Goal: Task Accomplishment & Management: Use online tool/utility

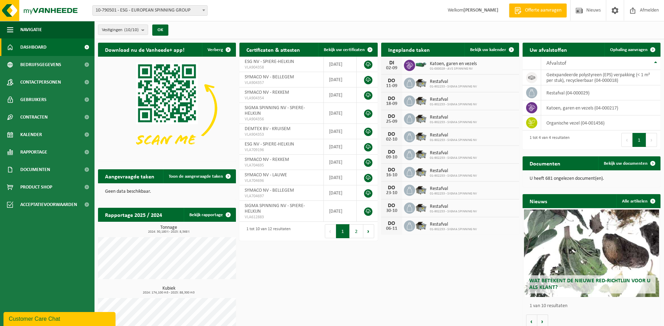
click at [204, 11] on b at bounding box center [203, 10] width 3 height 2
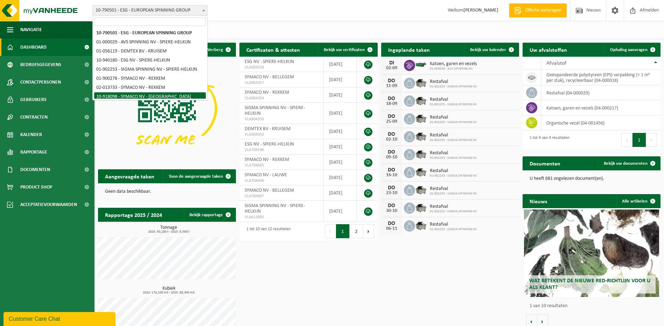
select select "128363"
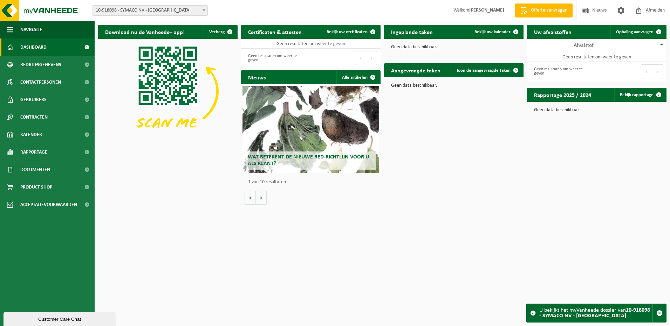
click at [204, 9] on b at bounding box center [203, 10] width 3 height 2
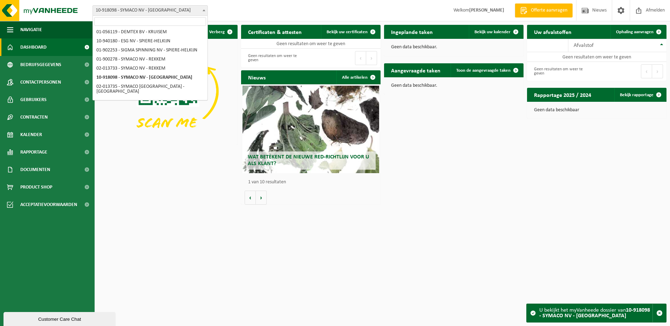
scroll to position [21, 0]
select select "14711"
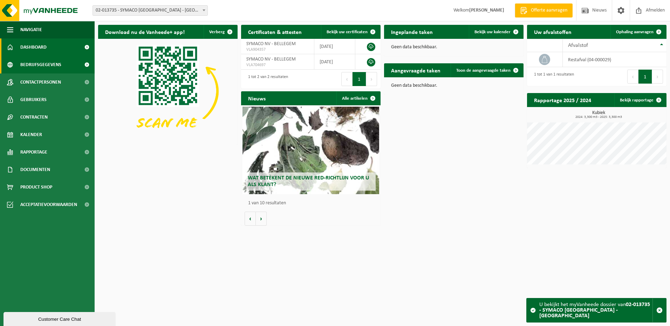
click at [71, 64] on link "Bedrijfsgegevens" at bounding box center [47, 65] width 95 height 18
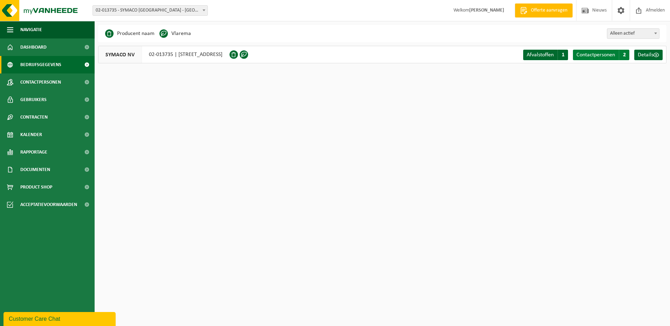
click at [616, 55] on link "Contactpersonen C 2" at bounding box center [601, 55] width 56 height 11
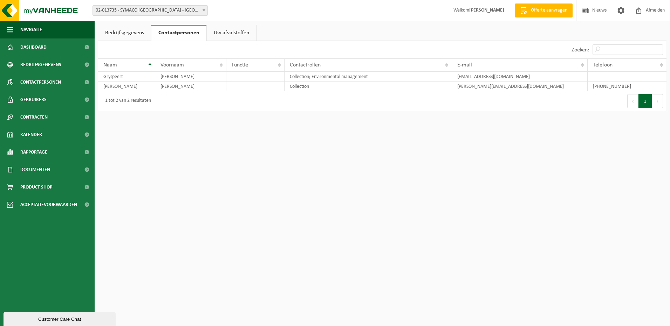
click at [162, 13] on span "02-013735 - SYMACO [GEOGRAPHIC_DATA] - [GEOGRAPHIC_DATA]" at bounding box center [150, 11] width 115 height 10
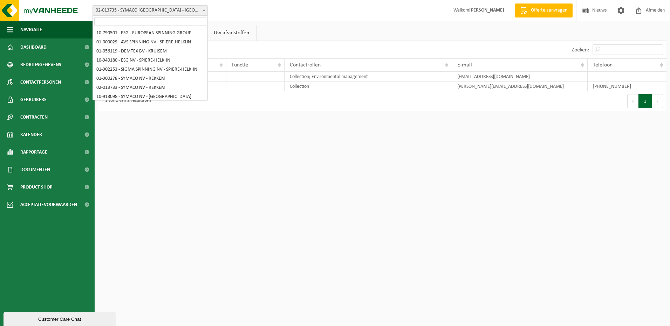
scroll to position [21, 0]
click at [209, 141] on html "Vestiging: 10-790501 - ESG - EUROPEAN SPINNING GROUP 01-000029 - AVS SPINNING N…" at bounding box center [335, 163] width 670 height 326
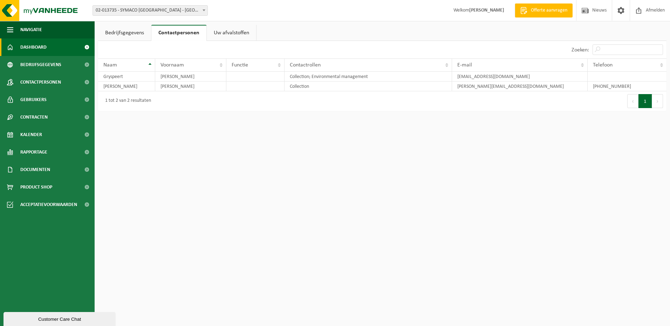
click at [60, 42] on link "Dashboard" at bounding box center [47, 48] width 95 height 18
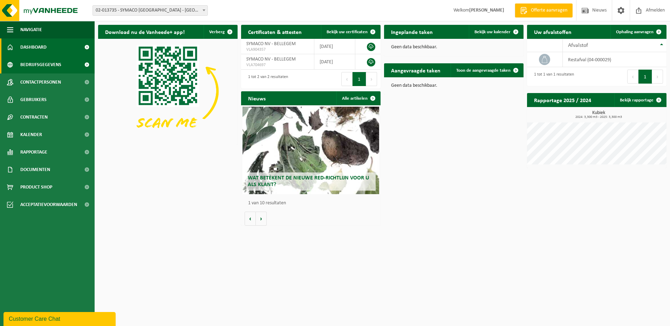
click at [58, 62] on span "Bedrijfsgegevens" at bounding box center [40, 65] width 41 height 18
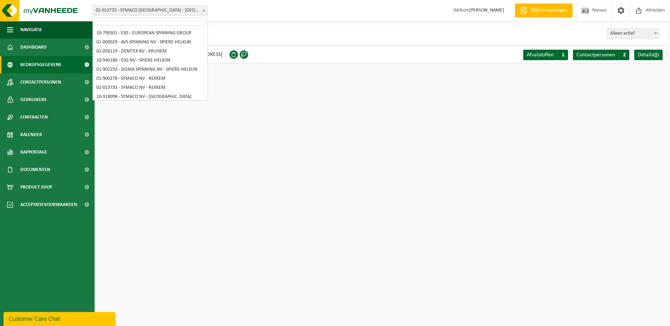
click at [204, 8] on span at bounding box center [203, 10] width 7 height 9
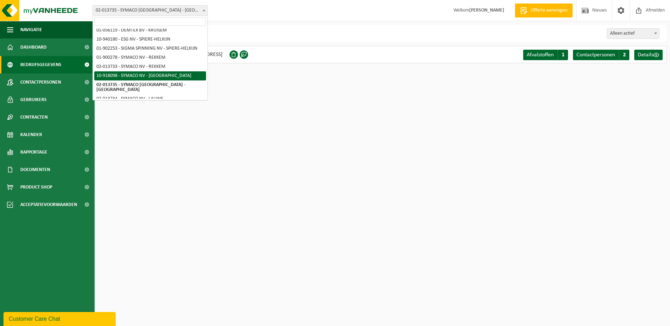
select select "128363"
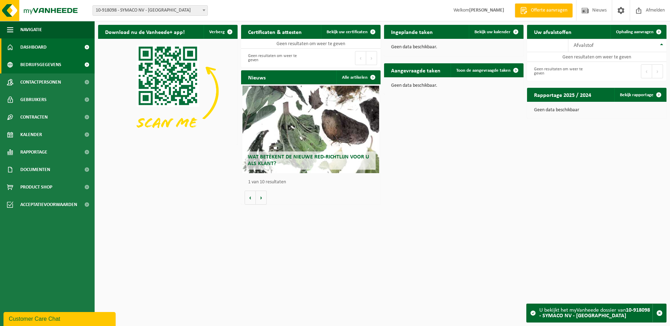
click at [67, 63] on link "Bedrijfsgegevens" at bounding box center [47, 65] width 95 height 18
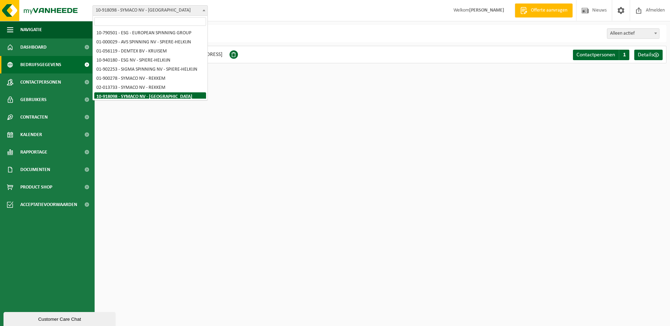
click at [204, 9] on b at bounding box center [203, 10] width 3 height 2
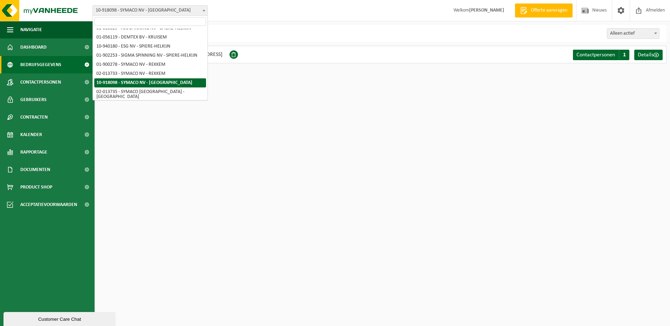
scroll to position [21, 0]
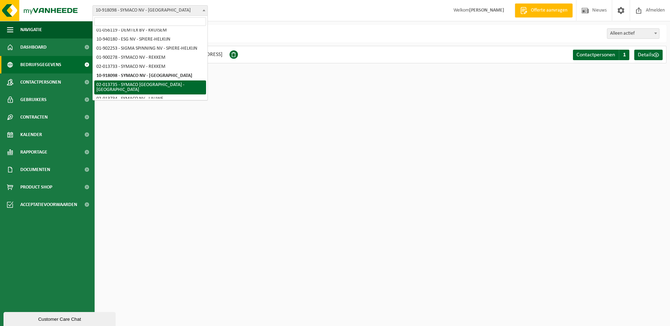
select select "14711"
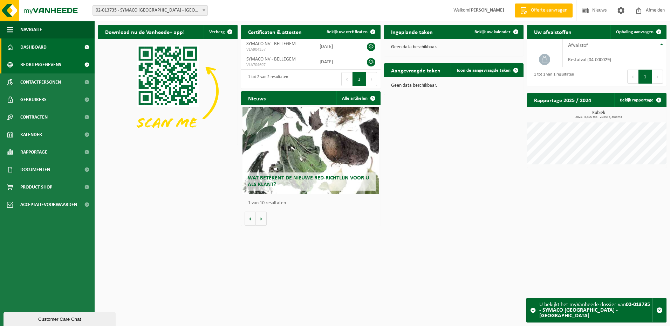
click at [68, 63] on link "Bedrijfsgegevens" at bounding box center [47, 65] width 95 height 18
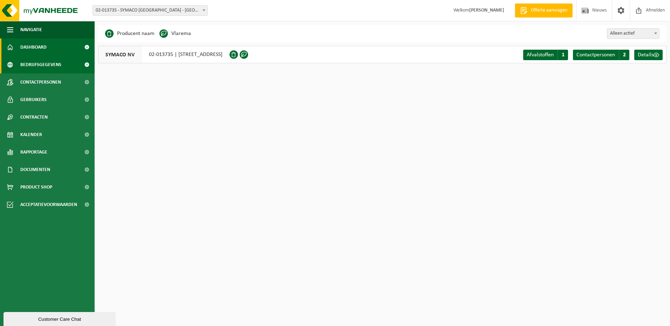
click at [64, 51] on link "Dashboard" at bounding box center [47, 48] width 95 height 18
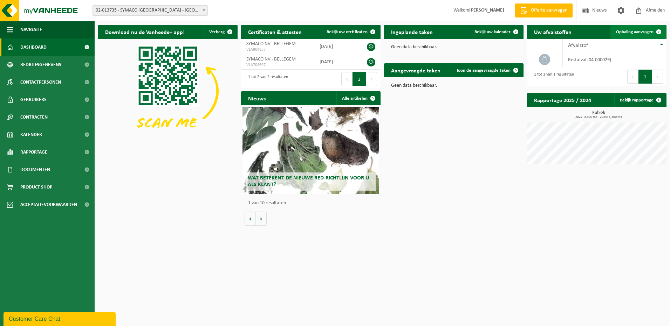
click at [628, 32] on span "Ophaling aanvragen" at bounding box center [634, 32] width 37 height 5
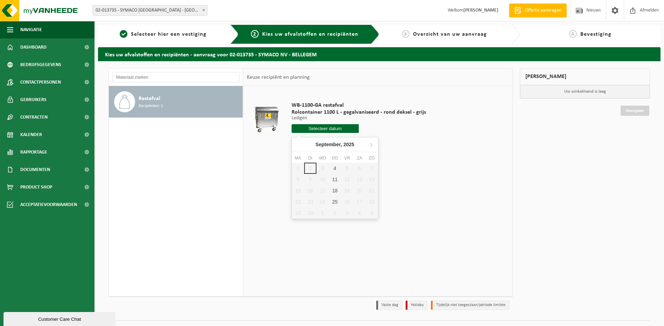
click at [318, 127] on input "text" at bounding box center [325, 128] width 67 height 9
click at [333, 169] on div "4" at bounding box center [335, 168] width 12 height 11
type input "Van 2025-09-04"
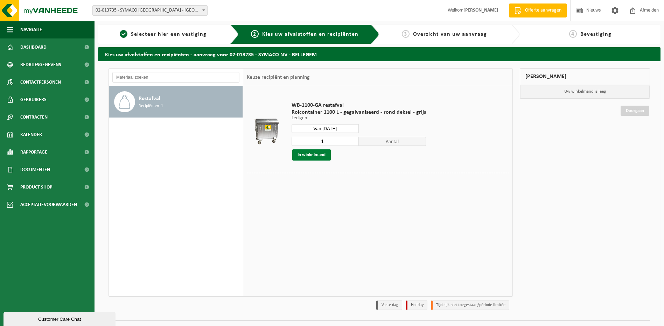
click at [320, 158] on button "In winkelmand" at bounding box center [311, 155] width 39 height 11
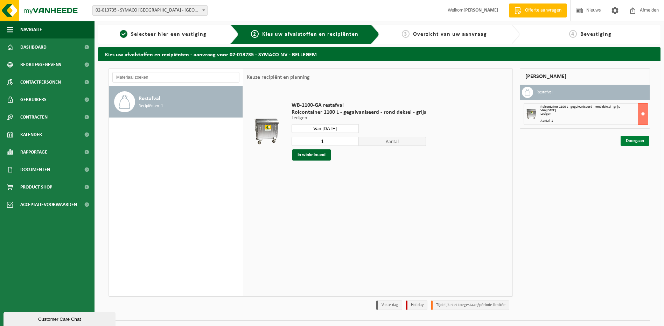
click at [634, 143] on link "Doorgaan" at bounding box center [635, 141] width 29 height 10
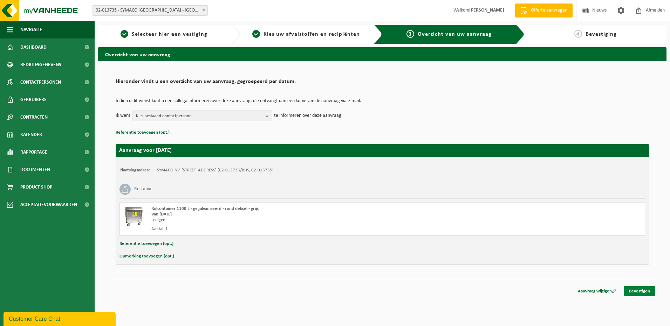
click at [640, 293] on link "Bevestigen" at bounding box center [639, 291] width 32 height 10
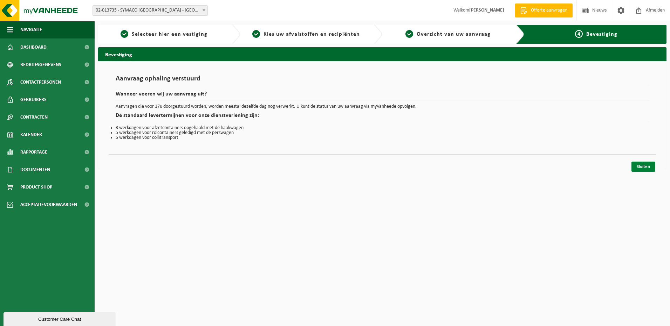
click at [640, 169] on link "Sluiten" at bounding box center [643, 167] width 24 height 10
